Goal: Use online tool/utility: Utilize a website feature to perform a specific function

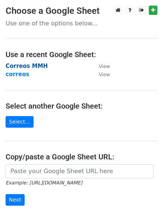
click at [36, 66] on strong "Correos MMH" at bounding box center [27, 66] width 42 height 7
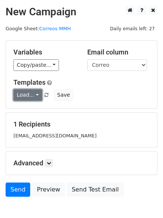
click at [31, 97] on link "Load..." at bounding box center [27, 95] width 29 height 12
click at [31, 107] on link "12k pr" at bounding box center [43, 112] width 59 height 12
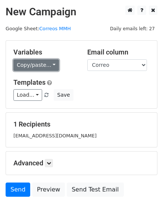
click at [39, 62] on link "Copy/paste..." at bounding box center [36, 65] width 46 height 12
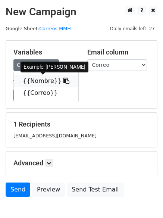
click at [43, 83] on link "{{Nombre}}" at bounding box center [46, 81] width 65 height 12
